Goal: Task Accomplishment & Management: Use online tool/utility

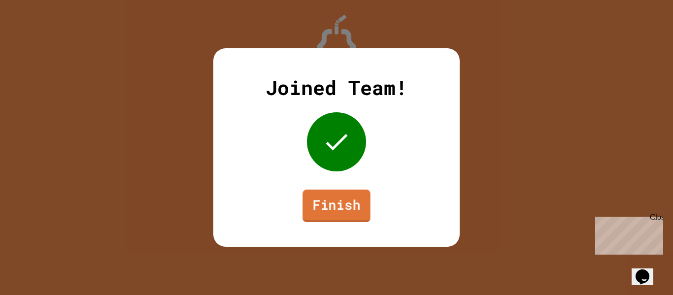
click at [360, 212] on link "Finish" at bounding box center [336, 206] width 68 height 33
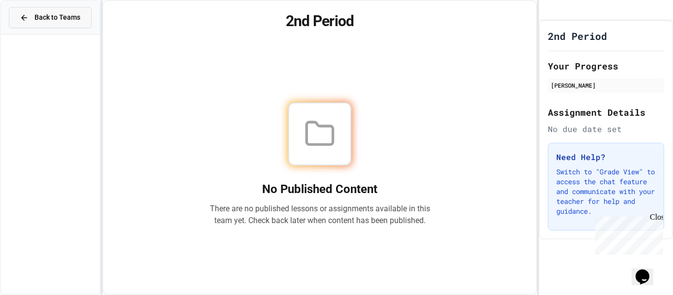
click at [53, 23] on button "Back to Teams" at bounding box center [50, 17] width 83 height 21
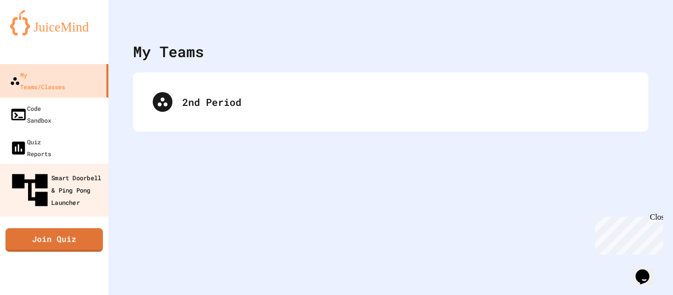
click at [56, 169] on div "Smart Doorbell & Ping Pong Launcher" at bounding box center [57, 190] width 98 height 43
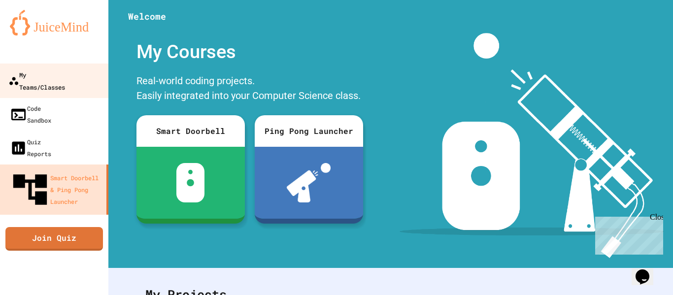
click at [80, 83] on link "My Teams/Classes" at bounding box center [55, 81] width 112 height 34
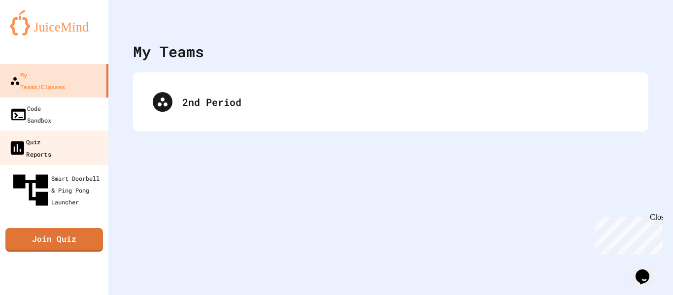
click at [51, 135] on div "Quiz Reports" at bounding box center [29, 147] width 43 height 24
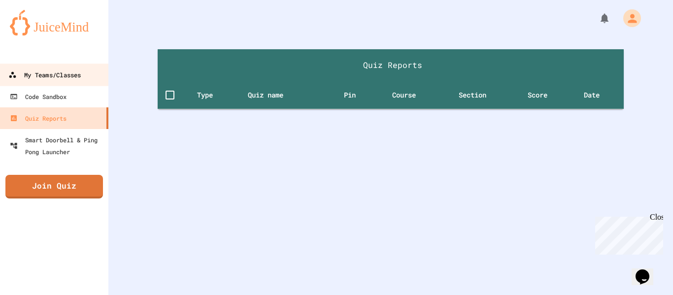
click at [70, 73] on div "My Teams/Classes" at bounding box center [44, 75] width 72 height 12
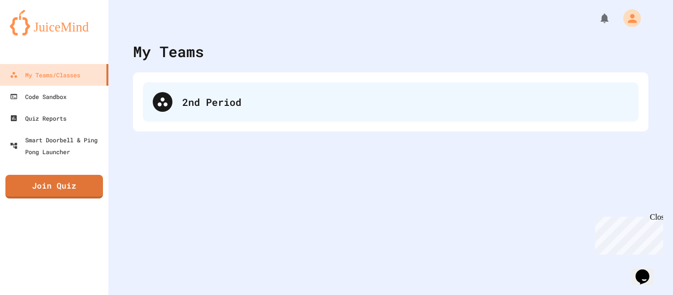
click at [178, 104] on div "2nd Period" at bounding box center [391, 101] width 496 height 39
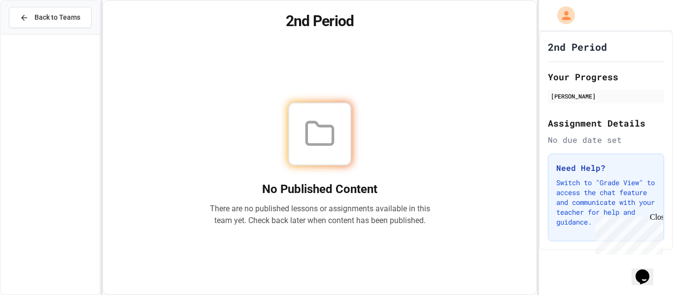
click at [657, 216] on div "Close" at bounding box center [656, 219] width 12 height 12
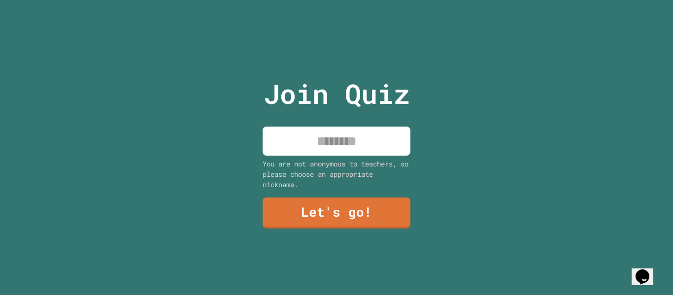
click at [342, 151] on input at bounding box center [337, 141] width 148 height 29
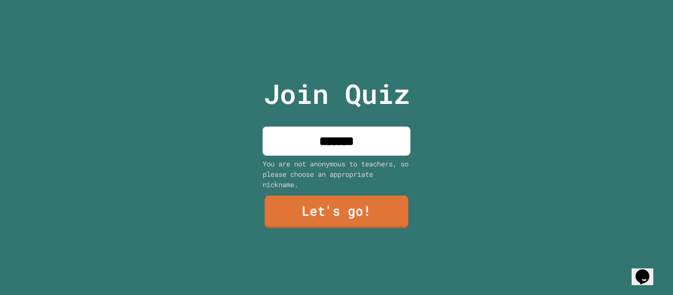
type input "*******"
click at [355, 219] on link "Let's go!" at bounding box center [336, 212] width 143 height 33
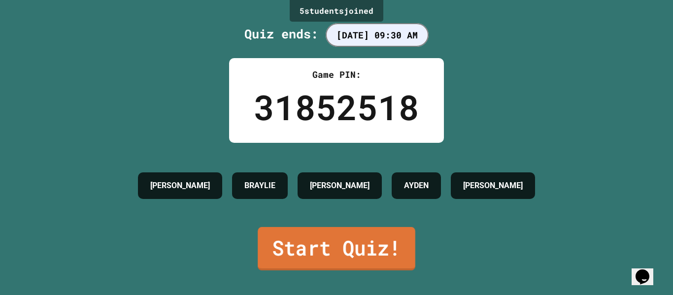
click at [360, 251] on link "Start Quiz!" at bounding box center [337, 248] width 158 height 43
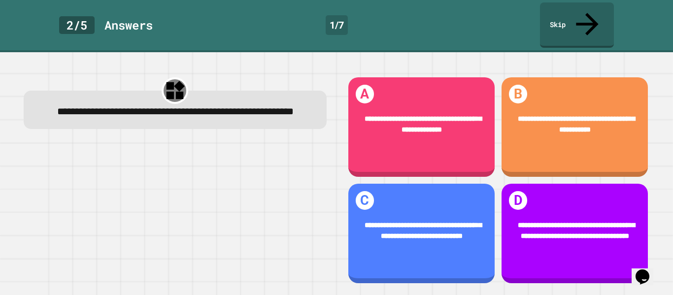
click at [86, 20] on div "2 / 5" at bounding box center [76, 25] width 35 height 18
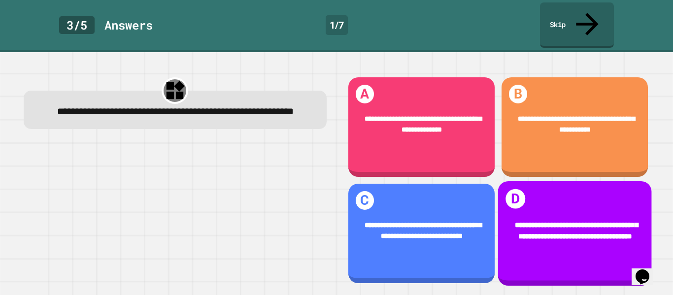
click at [507, 210] on div "**********" at bounding box center [575, 231] width 154 height 52
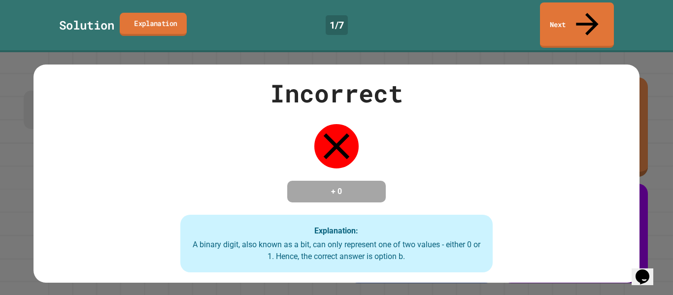
click at [173, 14] on link "Explanation" at bounding box center [153, 23] width 67 height 23
click at [569, 10] on link "Next" at bounding box center [576, 24] width 73 height 48
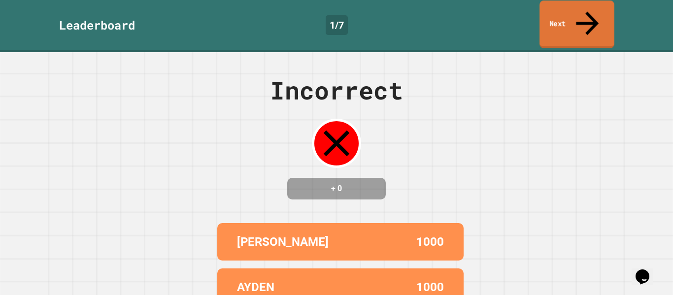
click at [582, 17] on link "Next" at bounding box center [576, 24] width 75 height 48
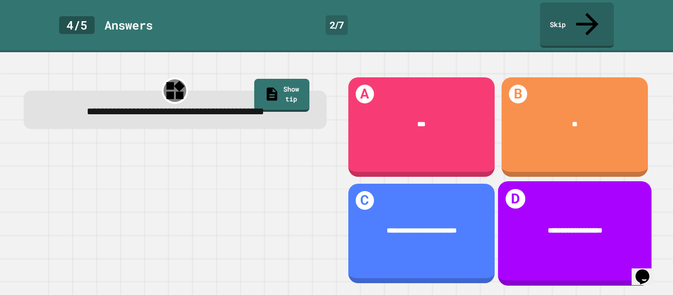
click at [513, 225] on div "**********" at bounding box center [575, 230] width 124 height 11
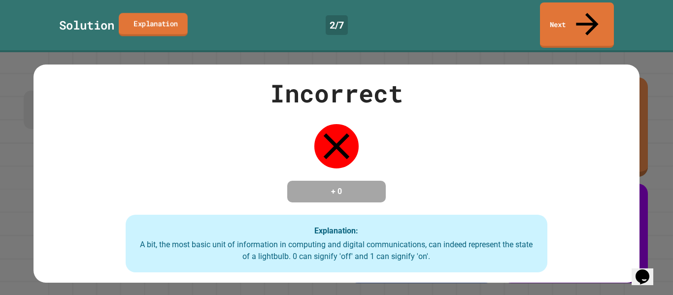
click at [150, 16] on link "Explanation" at bounding box center [153, 24] width 69 height 23
click at [575, 12] on link "Next" at bounding box center [576, 24] width 71 height 48
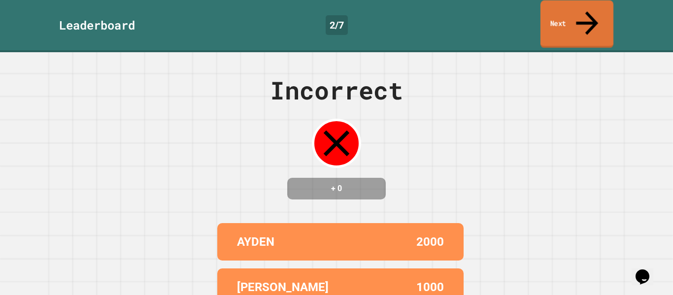
click at [575, 12] on link "Next" at bounding box center [576, 24] width 73 height 48
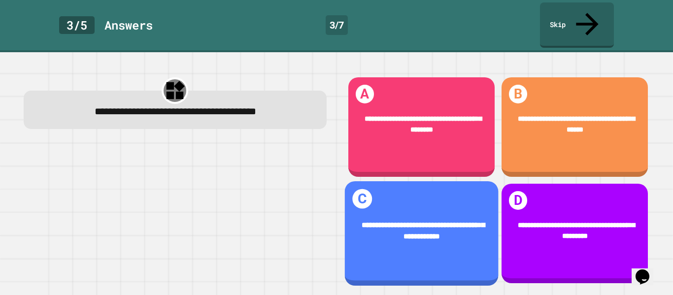
click at [491, 228] on div "**********" at bounding box center [421, 231] width 154 height 52
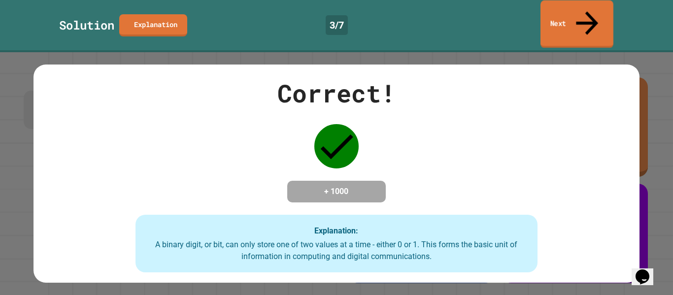
click at [576, 22] on link "Next" at bounding box center [576, 24] width 73 height 48
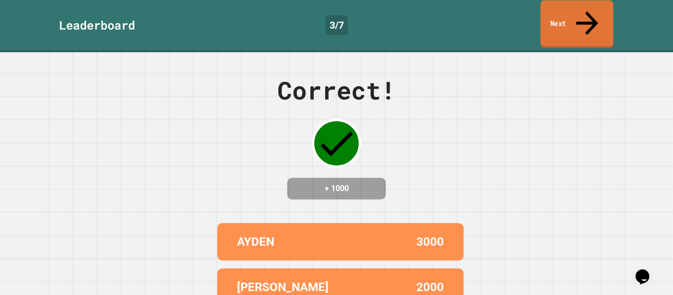
click at [576, 22] on link "Next" at bounding box center [576, 24] width 73 height 48
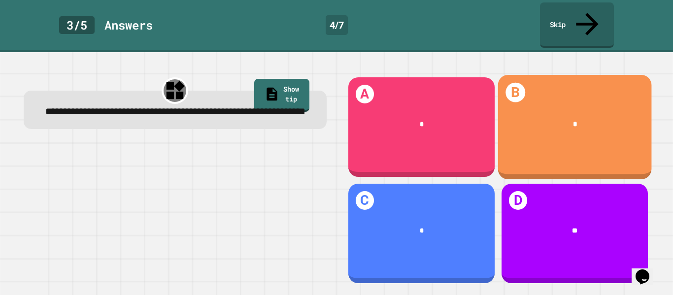
click at [564, 75] on div "B *" at bounding box center [575, 127] width 154 height 104
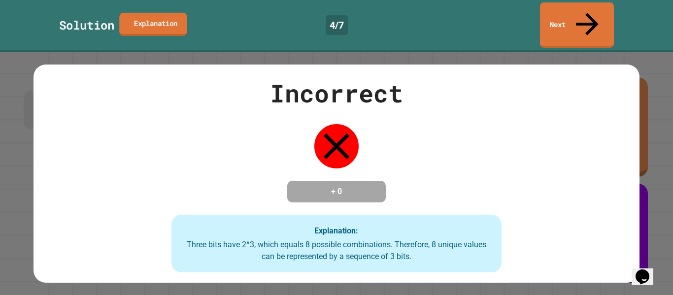
click at [163, 19] on link "Explanation" at bounding box center [152, 23] width 67 height 23
click at [579, 22] on link "Next" at bounding box center [576, 24] width 75 height 48
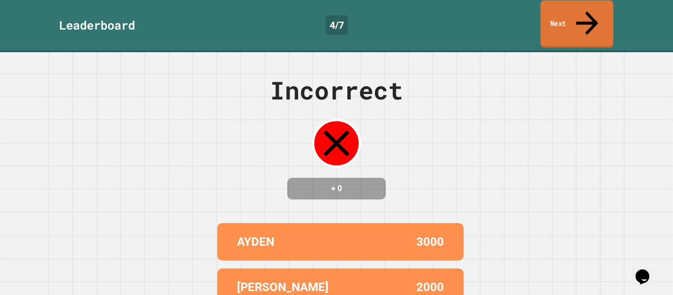
click at [578, 23] on link "Next" at bounding box center [576, 24] width 73 height 48
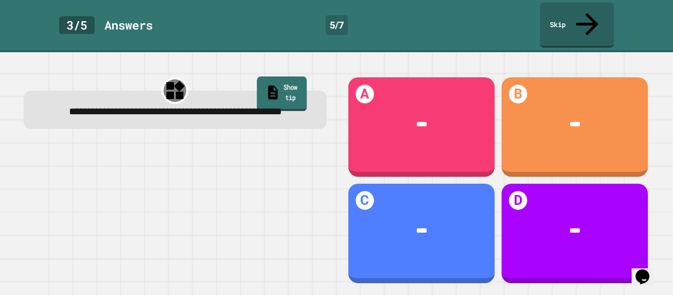
click at [287, 76] on link "Show tip" at bounding box center [282, 93] width 50 height 34
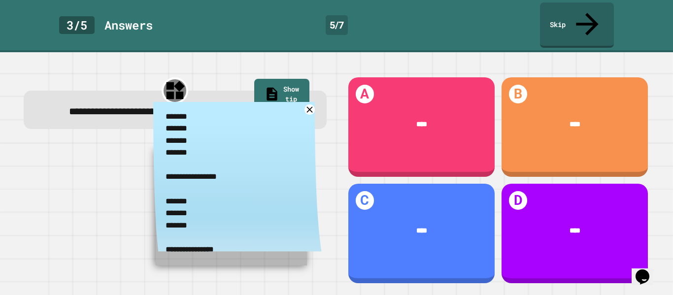
scroll to position [14, 0]
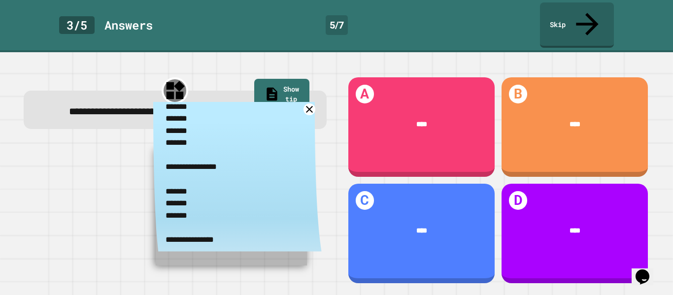
click at [310, 107] on link at bounding box center [309, 109] width 12 height 12
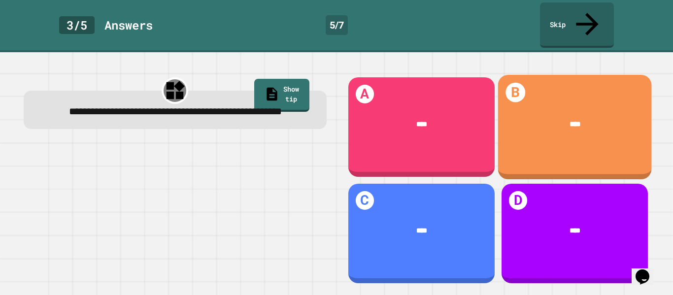
click at [555, 119] on div "****" at bounding box center [575, 124] width 124 height 11
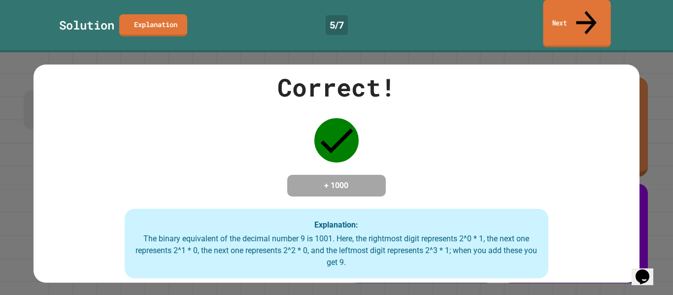
click at [579, 14] on link "Next" at bounding box center [576, 24] width 67 height 48
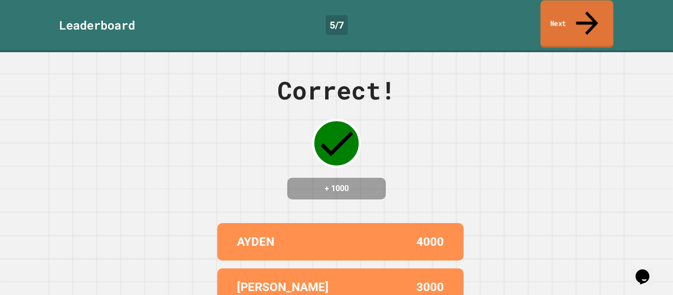
click at [579, 14] on link "Next" at bounding box center [576, 24] width 73 height 48
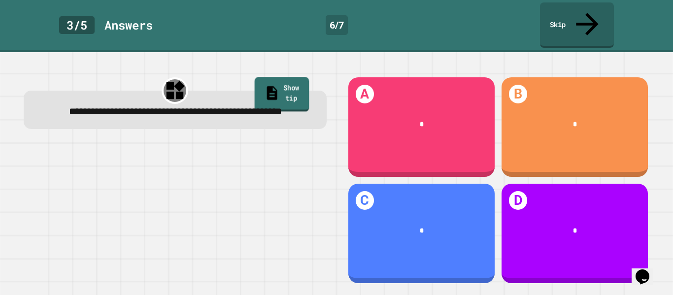
click at [297, 77] on link "Show tip" at bounding box center [281, 94] width 55 height 34
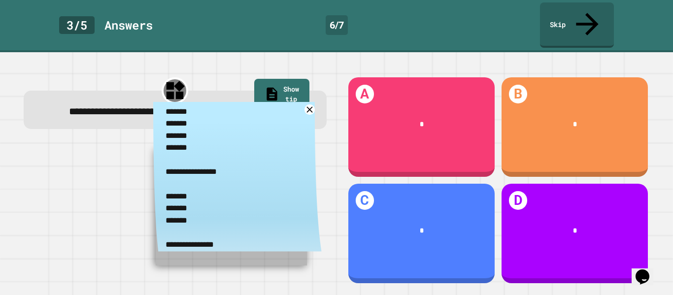
scroll to position [0, 0]
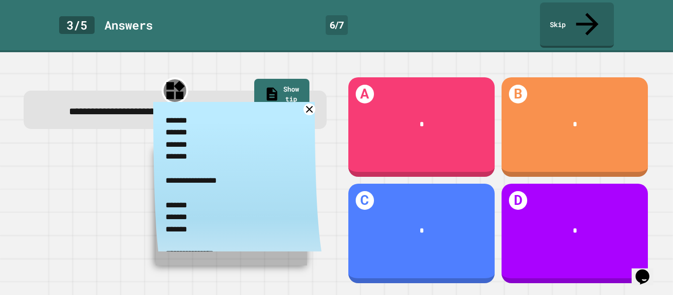
click at [310, 106] on icon at bounding box center [309, 109] width 7 height 7
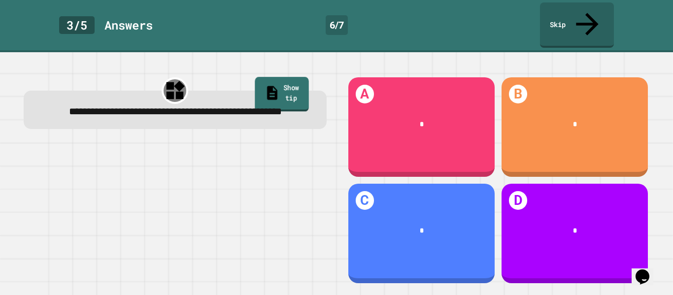
click at [283, 77] on link "Show tip" at bounding box center [282, 94] width 54 height 34
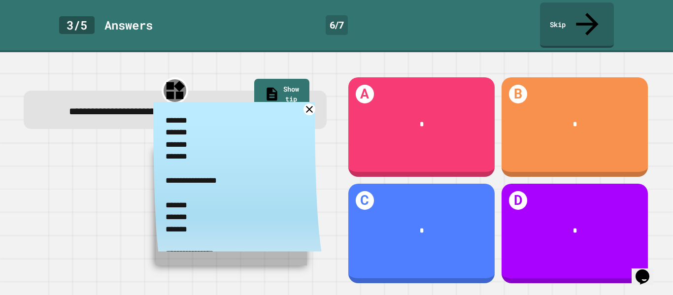
click at [307, 103] on icon at bounding box center [309, 109] width 12 height 12
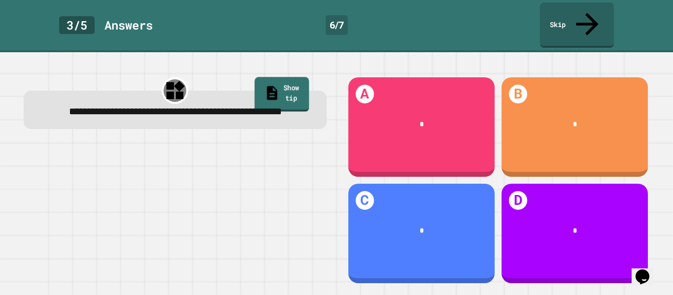
click at [297, 77] on link "Show tip" at bounding box center [281, 94] width 54 height 34
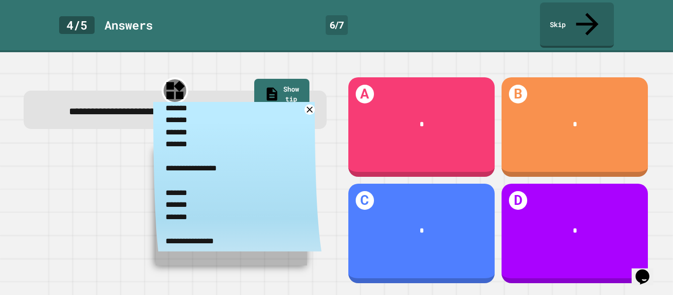
scroll to position [9, 0]
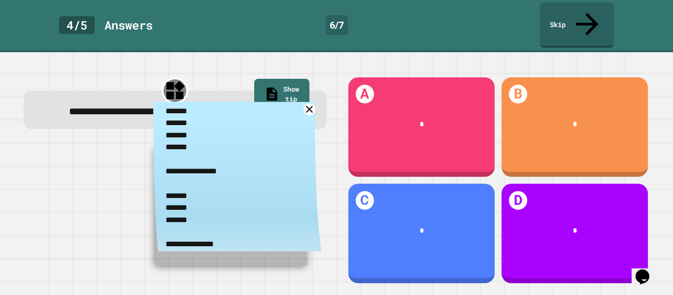
click at [308, 105] on icon at bounding box center [309, 109] width 12 height 12
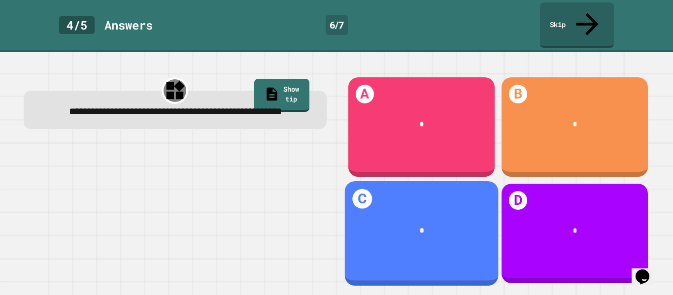
click at [415, 258] on div "C *" at bounding box center [421, 233] width 154 height 104
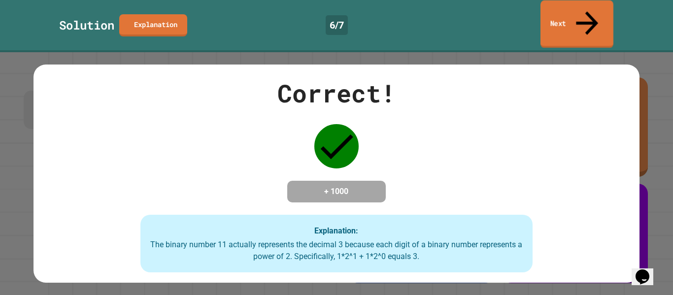
click at [578, 18] on link "Next" at bounding box center [576, 24] width 73 height 48
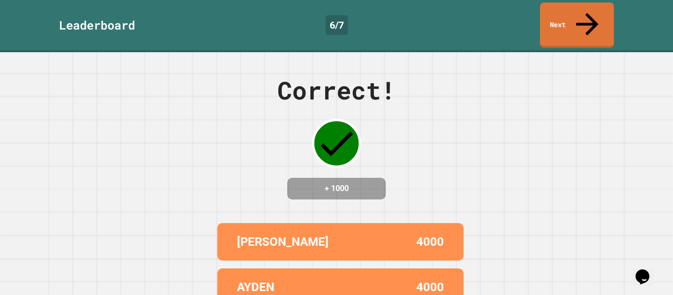
scroll to position [136, 0]
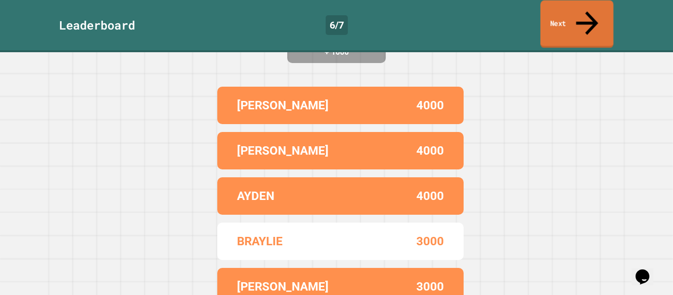
click at [598, 17] on link "Next" at bounding box center [576, 24] width 73 height 48
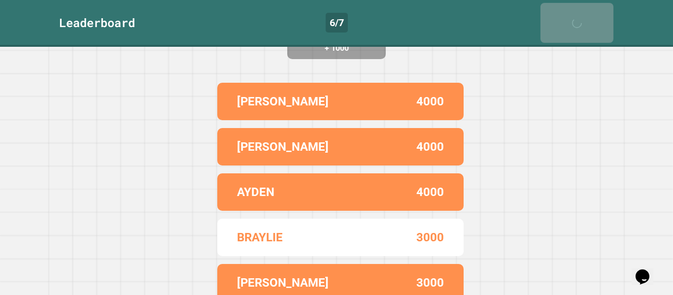
scroll to position [0, 0]
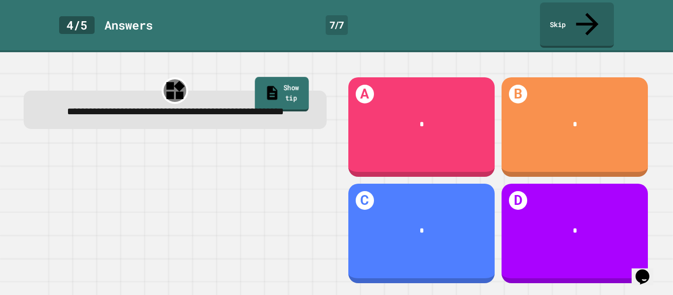
click at [295, 77] on link "Show tip" at bounding box center [282, 94] width 54 height 34
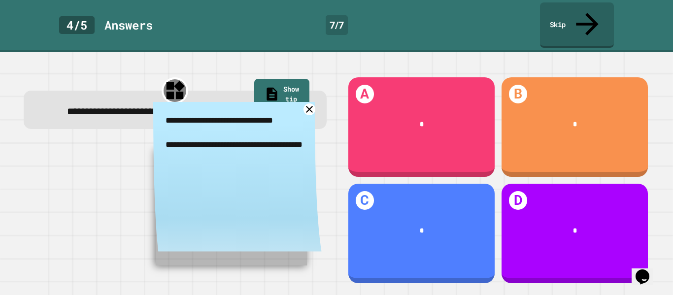
click at [311, 103] on icon at bounding box center [309, 109] width 12 height 12
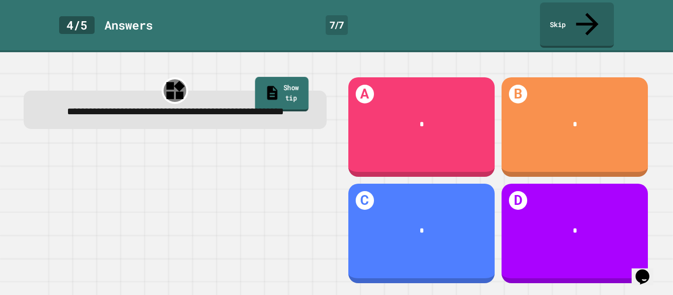
click at [280, 77] on link "Show tip" at bounding box center [282, 94] width 54 height 34
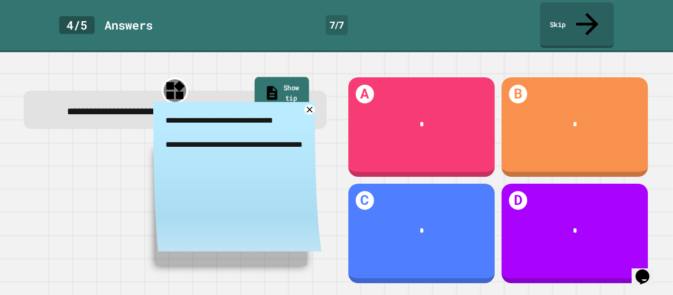
click at [280, 77] on link "Show tip" at bounding box center [281, 94] width 54 height 34
click at [270, 77] on link "Show tip" at bounding box center [282, 94] width 54 height 34
click at [314, 104] on link at bounding box center [309, 109] width 11 height 11
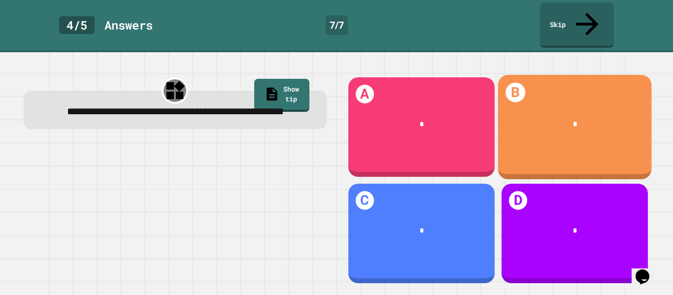
click at [564, 114] on div "*" at bounding box center [575, 124] width 154 height 40
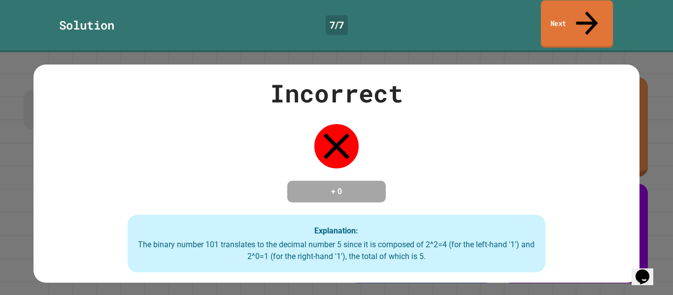
click at [577, 16] on link "Next" at bounding box center [577, 24] width 72 height 48
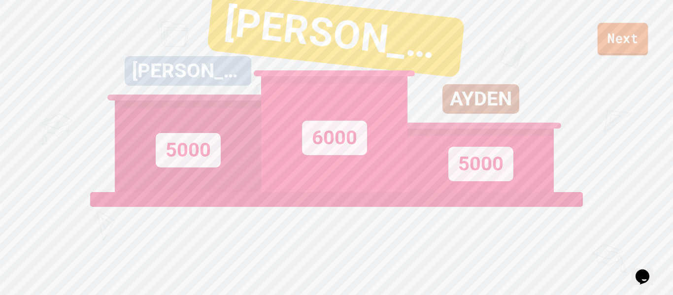
click at [619, 52] on link "Next" at bounding box center [623, 39] width 51 height 33
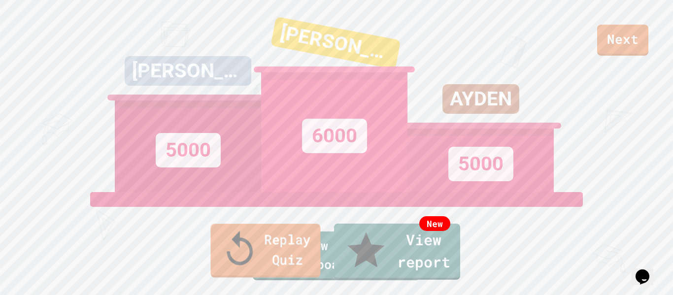
click at [274, 251] on link "Replay Quiz" at bounding box center [266, 251] width 110 height 54
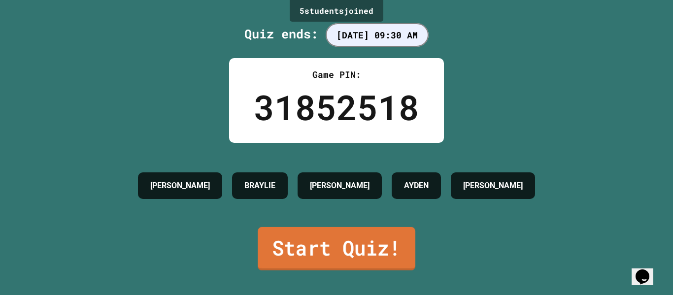
click at [274, 251] on link "Start Quiz!" at bounding box center [337, 248] width 158 height 43
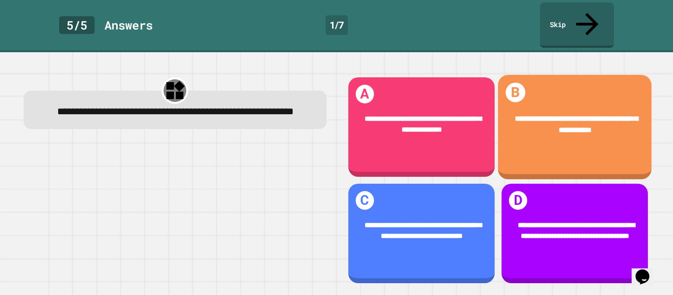
click at [574, 128] on div "**********" at bounding box center [575, 125] width 154 height 52
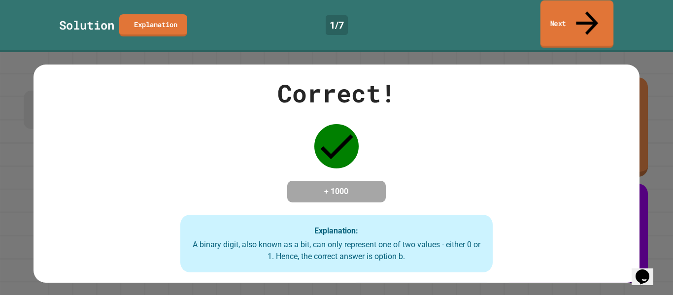
click at [573, 10] on link "Next" at bounding box center [576, 24] width 73 height 48
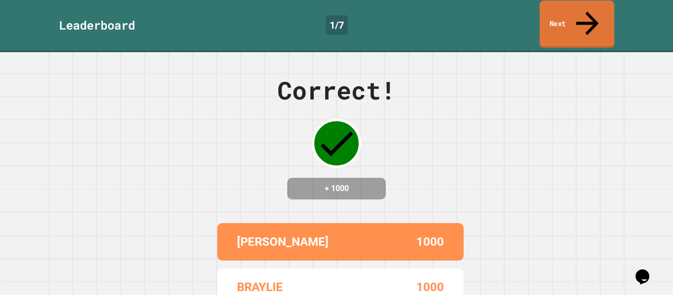
click at [589, 20] on link "Next" at bounding box center [576, 24] width 74 height 48
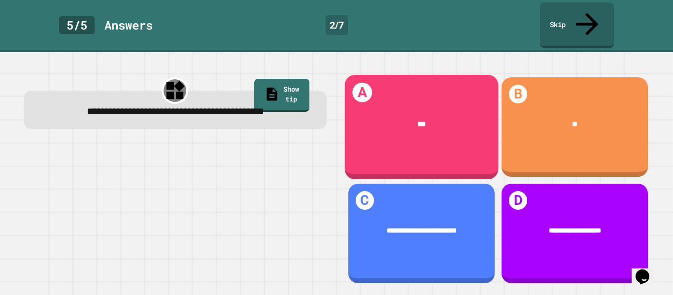
click at [400, 104] on div "***" at bounding box center [421, 124] width 154 height 40
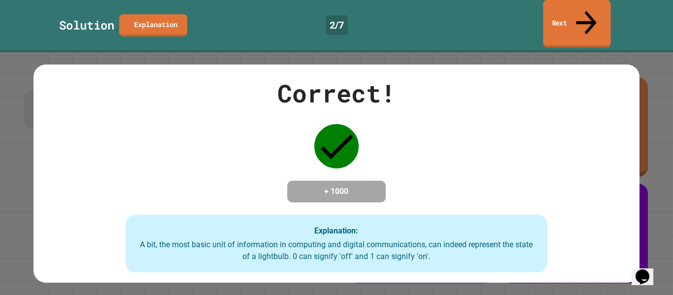
click at [584, 17] on link "Next" at bounding box center [576, 24] width 67 height 48
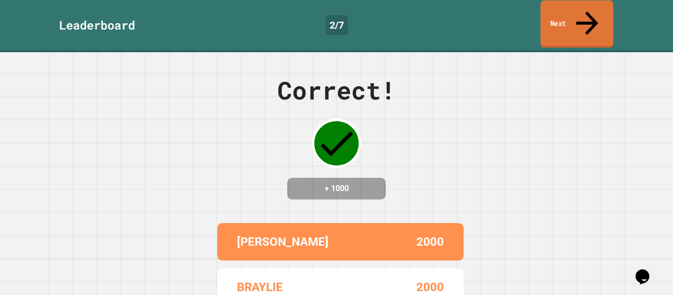
click at [584, 17] on link "Next" at bounding box center [576, 24] width 73 height 48
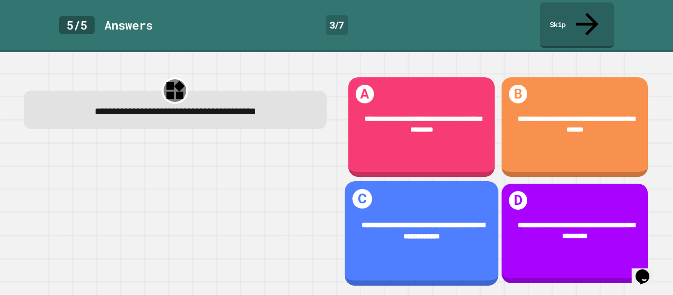
click at [404, 233] on span "**********" at bounding box center [423, 230] width 123 height 19
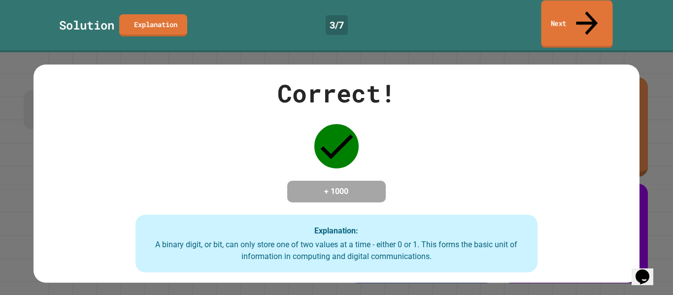
click at [579, 13] on link "Next" at bounding box center [576, 24] width 71 height 48
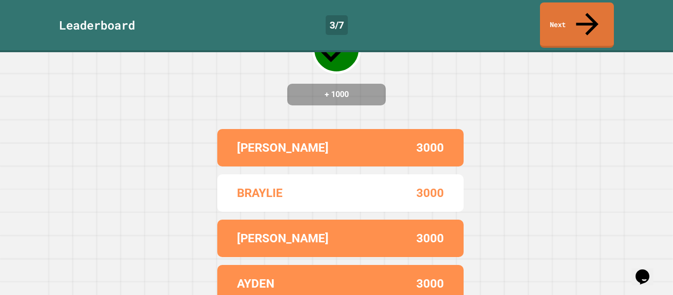
scroll to position [136, 0]
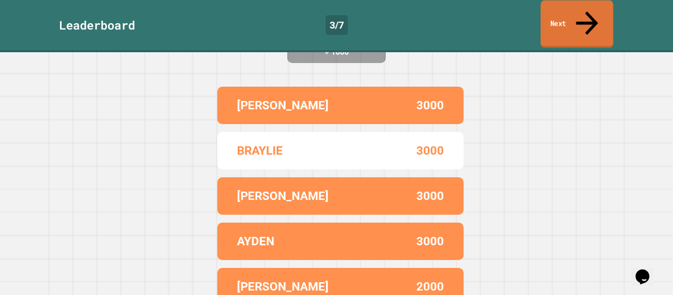
click at [592, 4] on link "Next" at bounding box center [576, 24] width 72 height 48
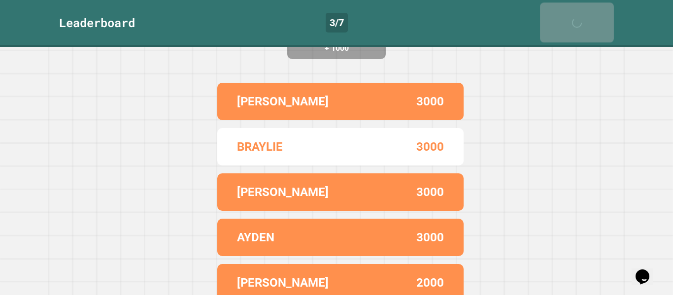
scroll to position [0, 0]
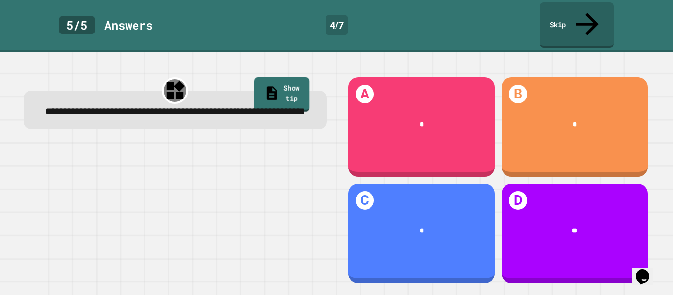
click at [291, 77] on link "Show tip" at bounding box center [282, 94] width 56 height 34
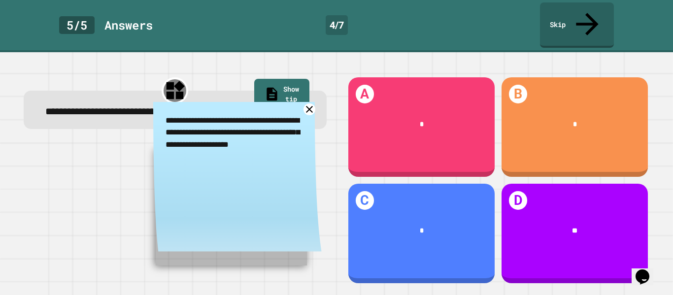
click at [306, 103] on icon at bounding box center [309, 109] width 12 height 12
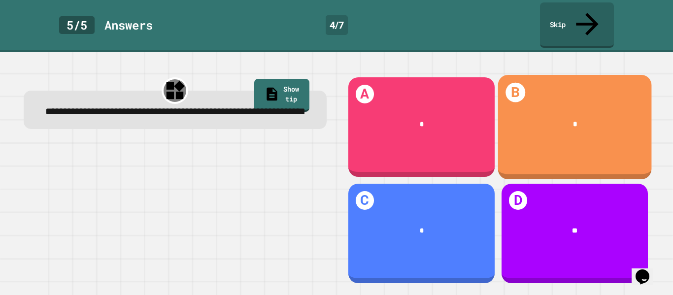
click at [577, 104] on div "*" at bounding box center [575, 124] width 154 height 40
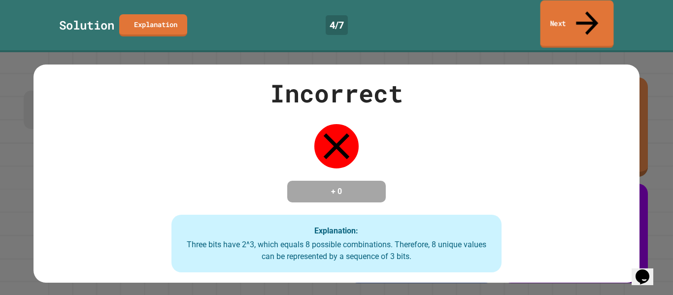
click at [571, 6] on link "Next" at bounding box center [576, 24] width 73 height 48
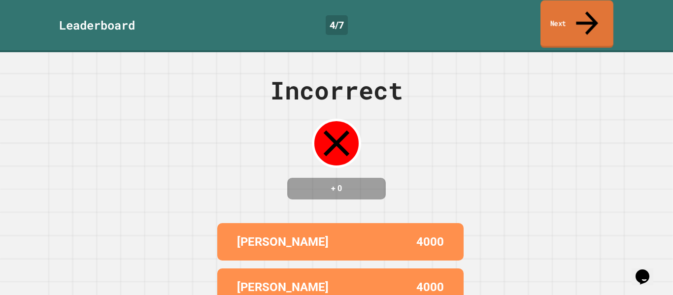
click at [571, 7] on link "Next" at bounding box center [576, 24] width 73 height 48
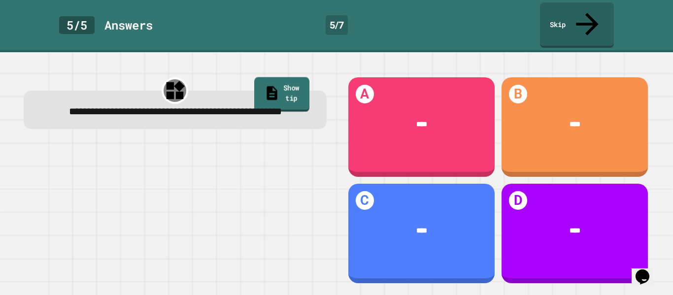
click at [285, 77] on link "Show tip" at bounding box center [281, 94] width 55 height 34
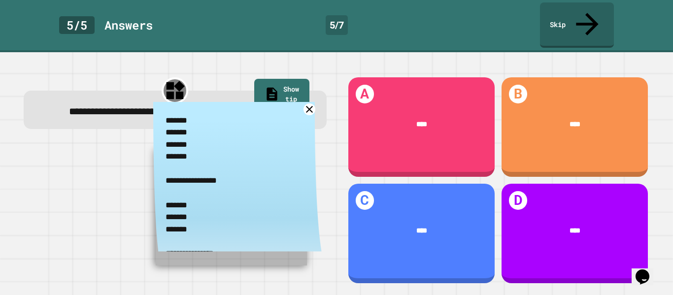
click at [308, 107] on link at bounding box center [309, 109] width 12 height 12
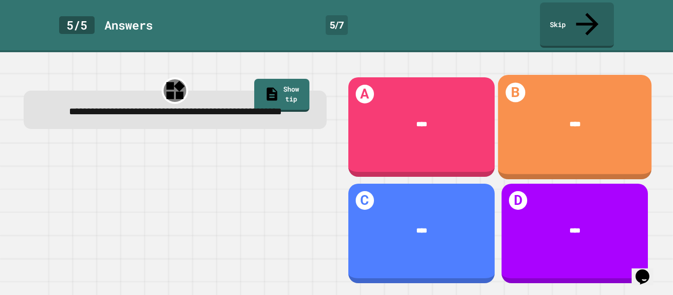
click at [567, 113] on div "****" at bounding box center [575, 124] width 154 height 40
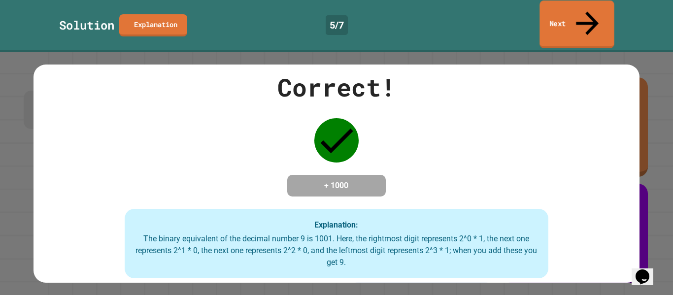
click at [593, 18] on link "Next" at bounding box center [576, 24] width 74 height 48
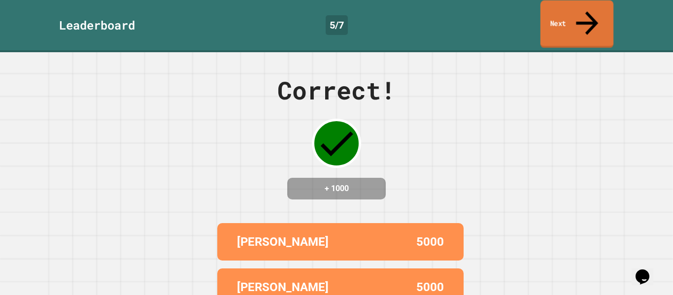
click at [593, 18] on link "Next" at bounding box center [576, 24] width 73 height 48
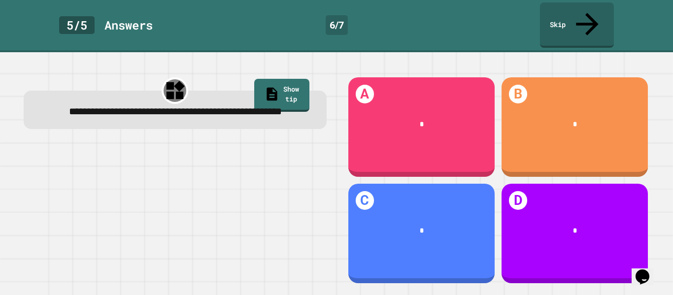
click at [327, 202] on div "**********" at bounding box center [174, 181] width 323 height 230
click at [296, 77] on link "Show tip" at bounding box center [281, 94] width 54 height 34
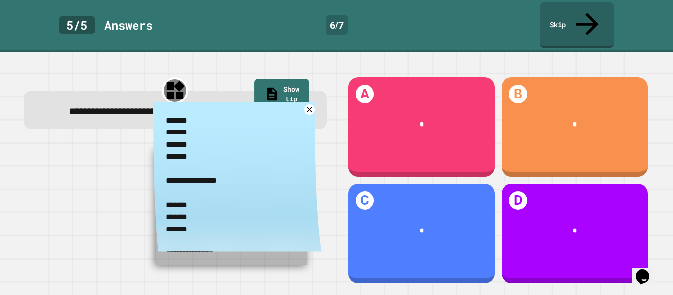
scroll to position [14, 0]
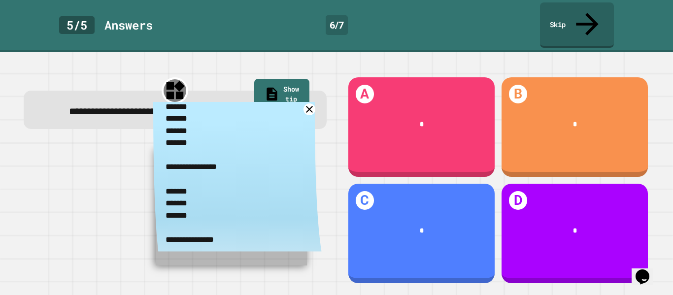
click at [312, 105] on icon at bounding box center [309, 109] width 12 height 12
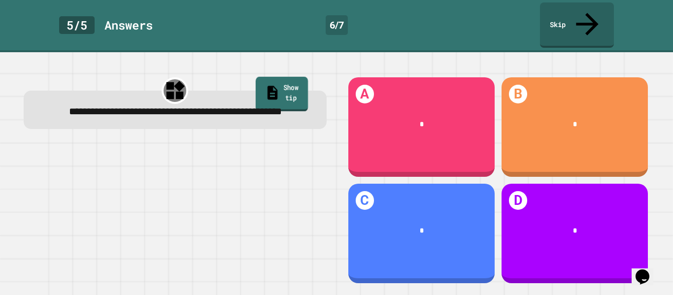
click at [285, 77] on link "Show tip" at bounding box center [282, 94] width 52 height 34
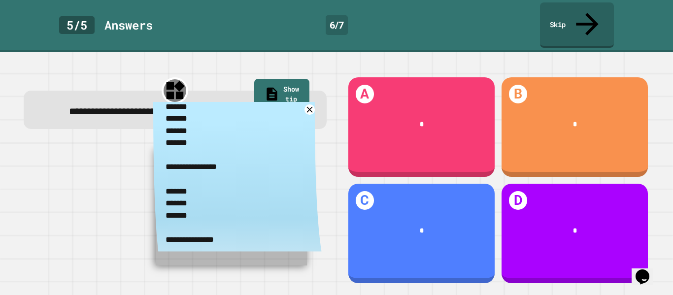
scroll to position [0, 0]
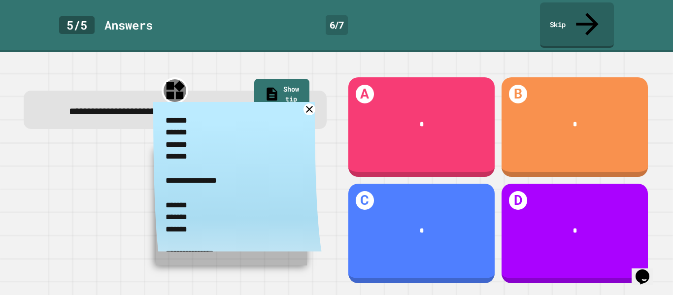
click at [312, 106] on icon at bounding box center [309, 109] width 12 height 12
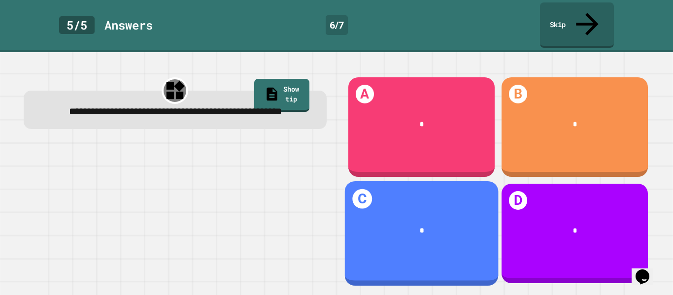
click at [429, 247] on div "C *" at bounding box center [421, 233] width 154 height 104
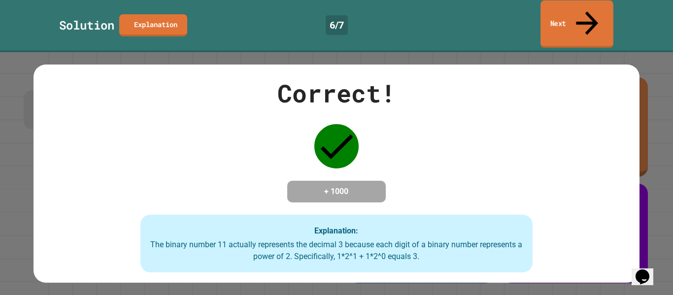
click at [583, 21] on link "Next" at bounding box center [576, 24] width 73 height 48
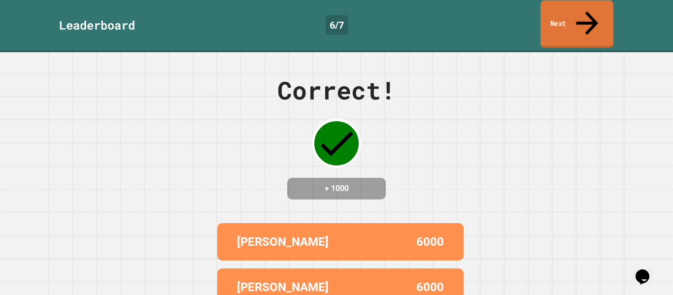
click at [583, 21] on link "Next" at bounding box center [576, 24] width 73 height 48
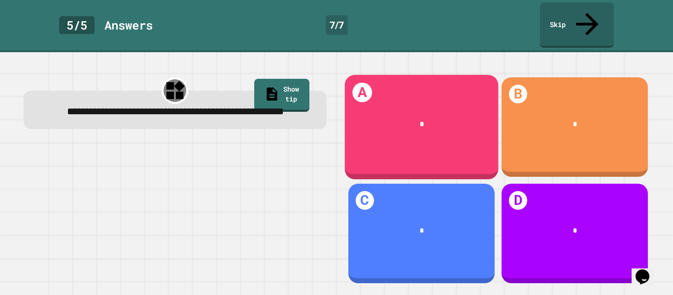
click at [426, 119] on div "*" at bounding box center [422, 124] width 124 height 11
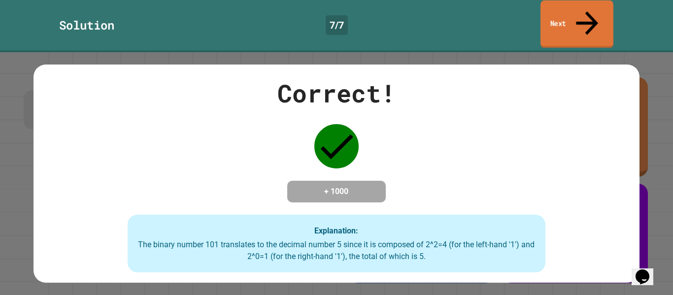
click at [583, 15] on icon at bounding box center [587, 22] width 33 height 35
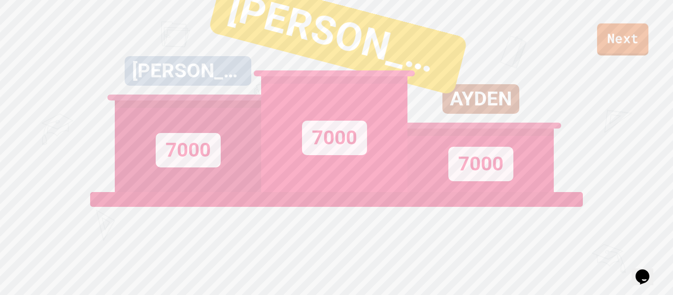
click at [647, 46] on link "Next" at bounding box center [622, 40] width 51 height 32
